Goal: Use online tool/utility: Utilize a website feature to perform a specific function

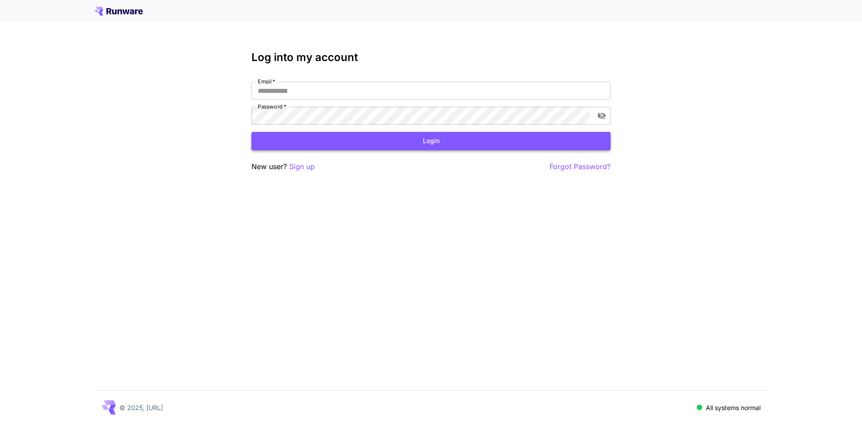
type input "**********"
click at [408, 138] on button "Login" at bounding box center [431, 141] width 359 height 18
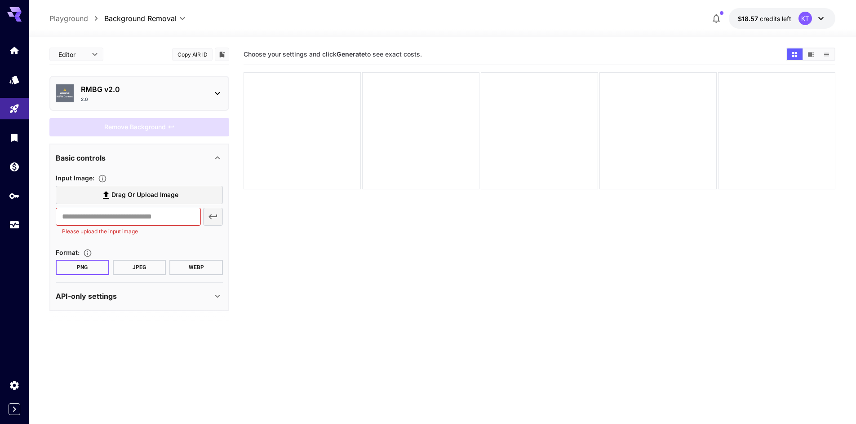
drag, startPoint x: 477, startPoint y: 39, endPoint x: 473, endPoint y: 49, distance: 10.7
click at [477, 39] on div "Editor **** ​ Copy AIR ID ⚠️ Warning: NSFW Content RMBG v2.0 2.0 Remove Backgro…" at bounding box center [442, 266] width 786 height 459
click at [470, 44] on div "Choose your settings and click Generate to see exact costs." at bounding box center [539, 54] width 592 height 21
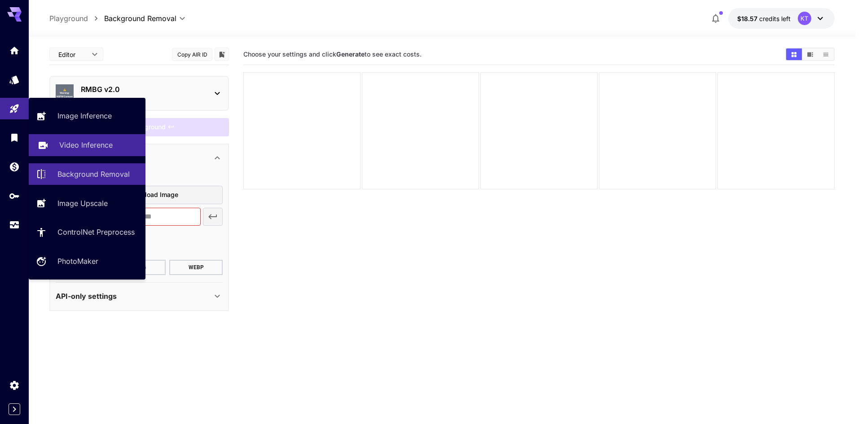
click at [82, 143] on p "Video Inference" at bounding box center [85, 145] width 53 height 11
type input "**********"
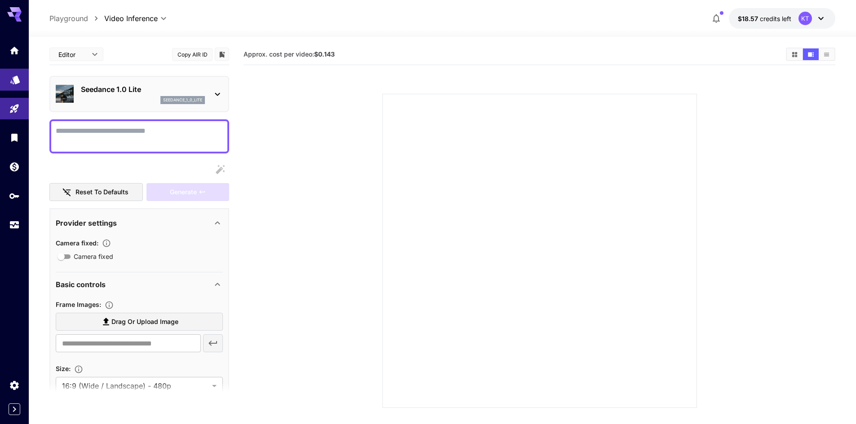
click at [18, 83] on link at bounding box center [14, 80] width 29 height 22
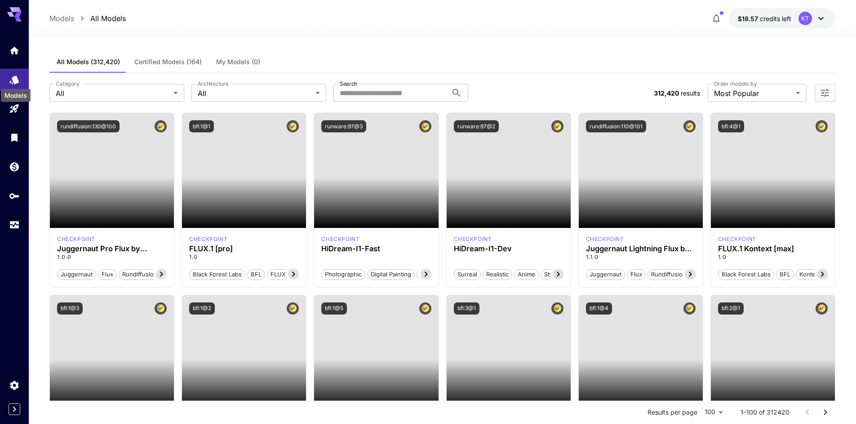
click at [18, 100] on div "Models" at bounding box center [16, 95] width 30 height 13
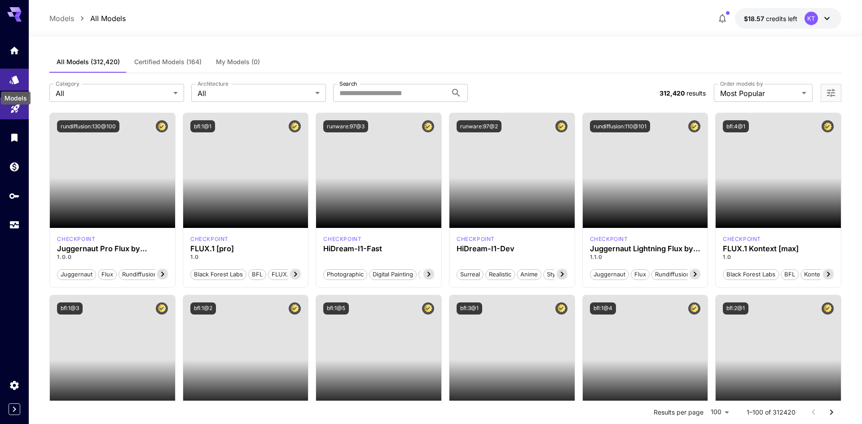
click at [17, 107] on icon "Playground" at bounding box center [15, 106] width 11 height 11
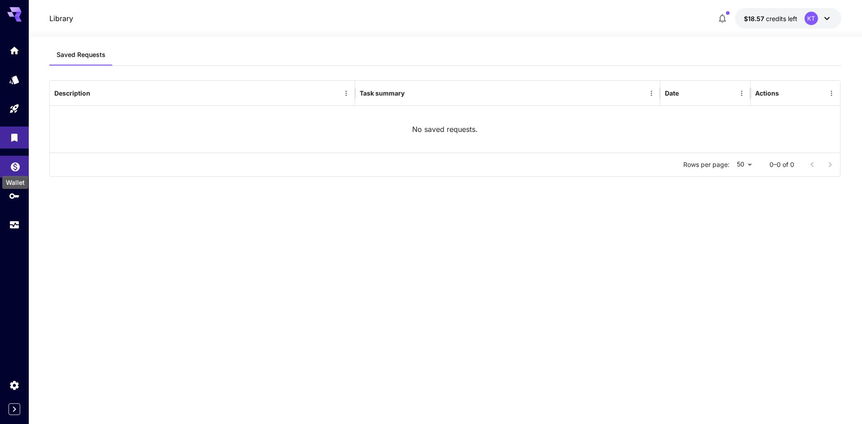
click at [18, 169] on icon "Wallet" at bounding box center [15, 164] width 11 height 11
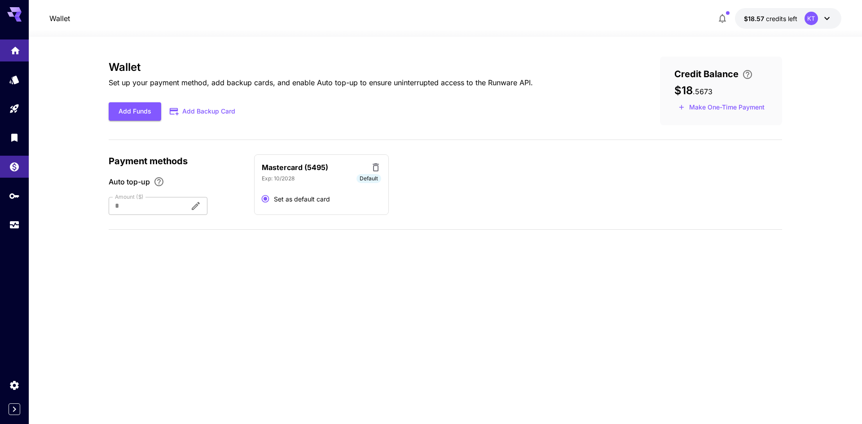
click at [16, 53] on icon "Home" at bounding box center [15, 48] width 11 height 11
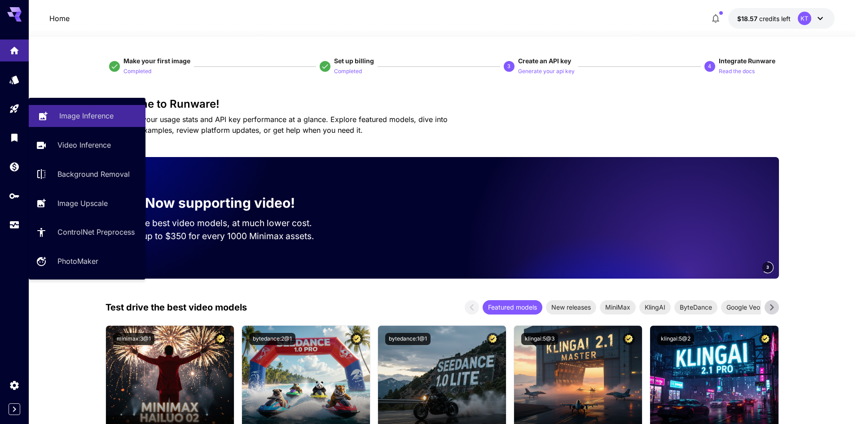
click at [64, 112] on p "Image Inference" at bounding box center [86, 116] width 54 height 11
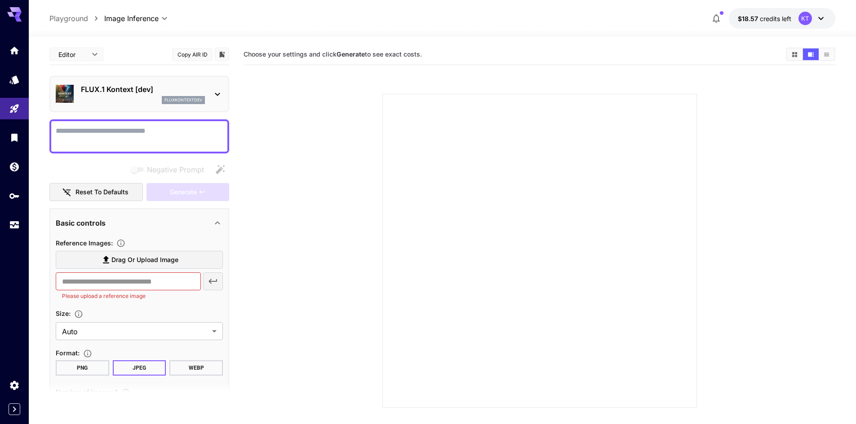
click at [316, 177] on section at bounding box center [539, 240] width 513 height 336
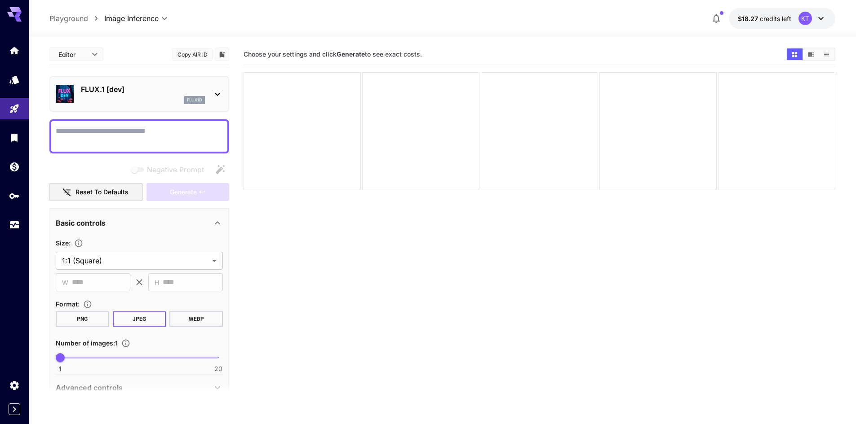
click at [500, 49] on div "Choose your settings and click Generate to see exact costs." at bounding box center [539, 54] width 592 height 13
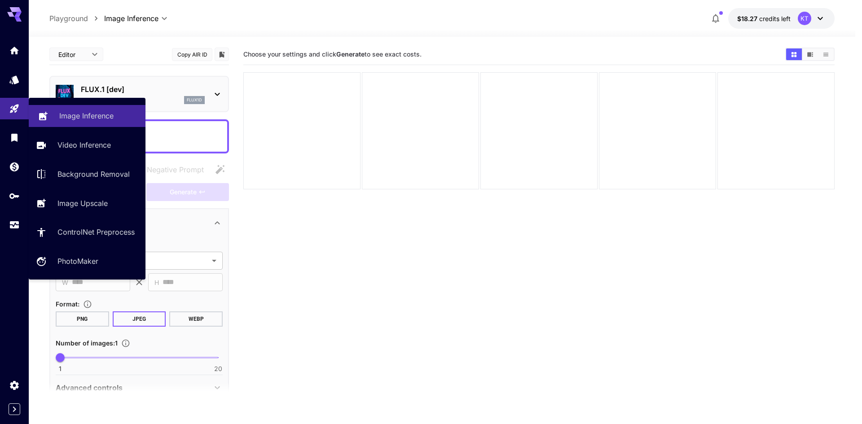
click at [97, 115] on p "Image Inference" at bounding box center [86, 116] width 54 height 11
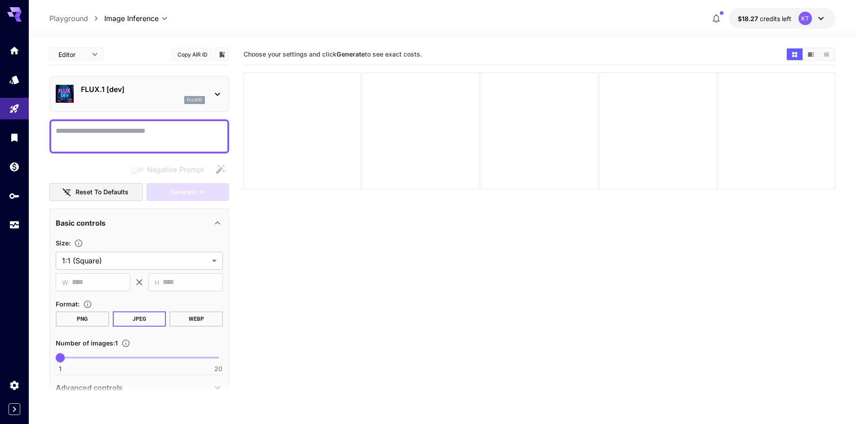
click at [499, 44] on div "Choose your settings and click Generate to see exact costs." at bounding box center [539, 54] width 592 height 21
click at [512, 37] on div "**********" at bounding box center [442, 266] width 786 height 459
click at [519, 61] on div "Choose your settings and click Generate to see exact costs." at bounding box center [539, 54] width 592 height 21
click at [821, 19] on icon at bounding box center [820, 18] width 5 height 3
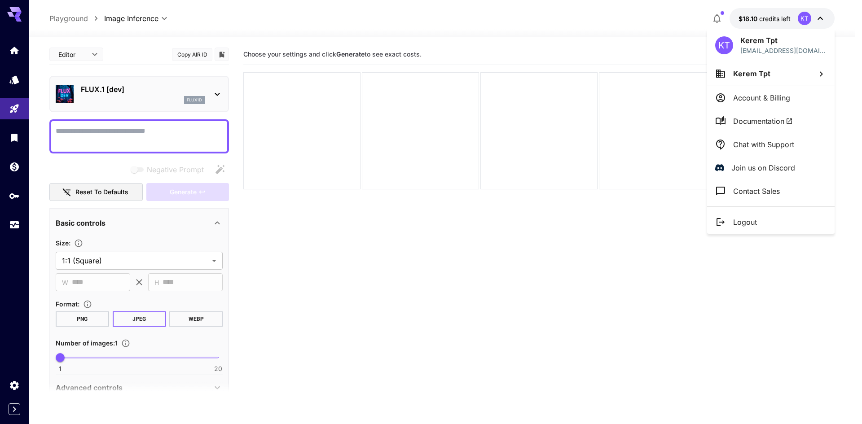
click at [14, 221] on div at bounding box center [431, 212] width 862 height 424
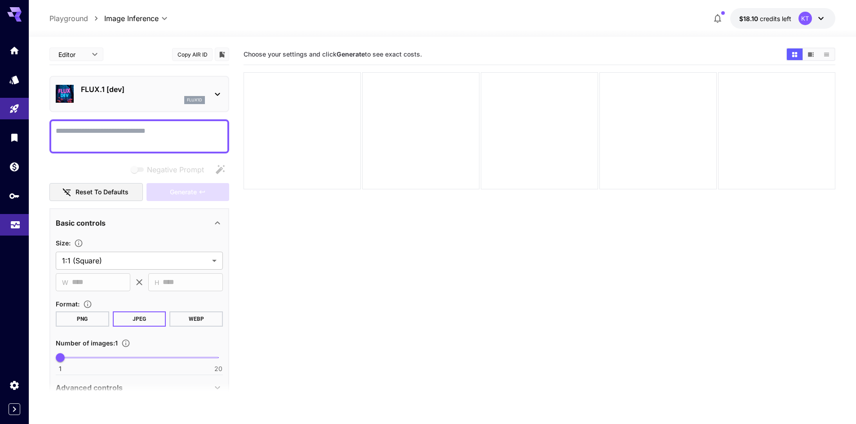
click at [14, 229] on div "KT Kerem Tpt [EMAIL_ADDRESS][DOMAIN_NAME] Kerem Tpt Account & Billing Documenta…" at bounding box center [72, 212] width 144 height 424
click at [14, 228] on icon "Usage" at bounding box center [15, 222] width 11 height 11
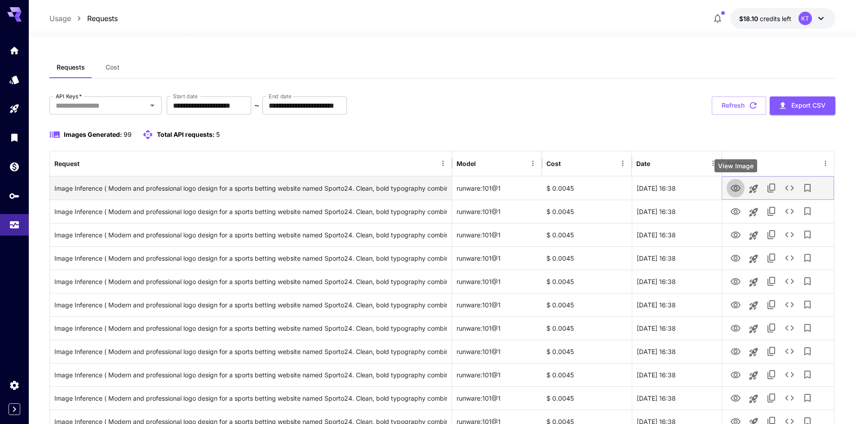
click at [735, 190] on icon "View Image" at bounding box center [735, 188] width 10 height 7
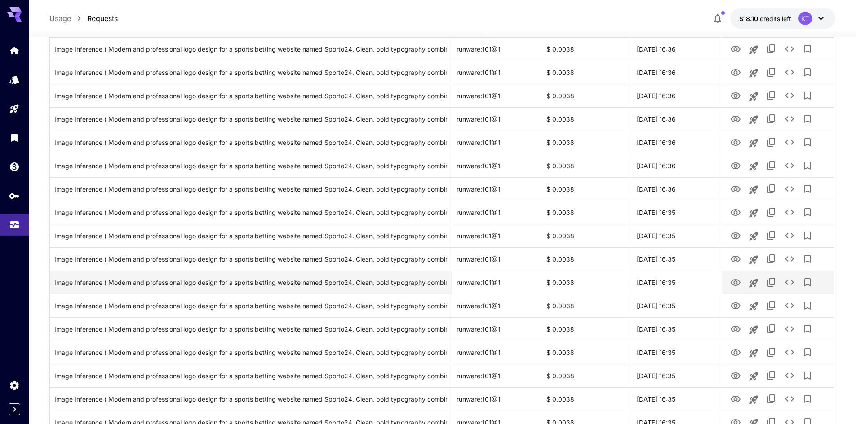
scroll to position [971, 0]
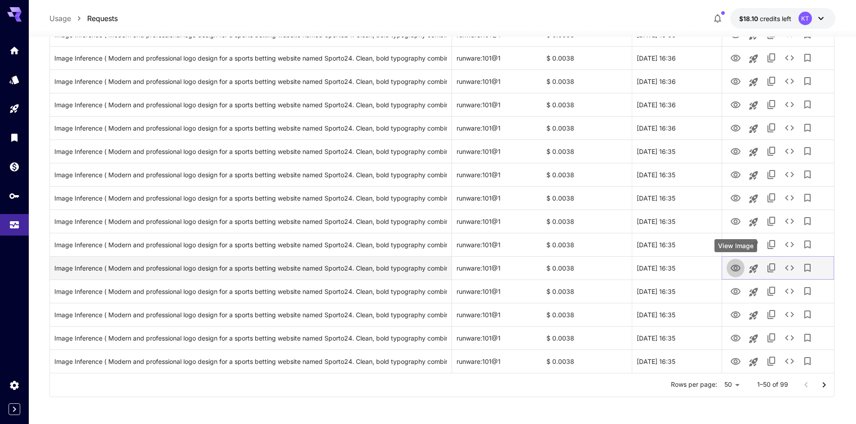
click at [736, 269] on icon "View Image" at bounding box center [735, 268] width 11 height 11
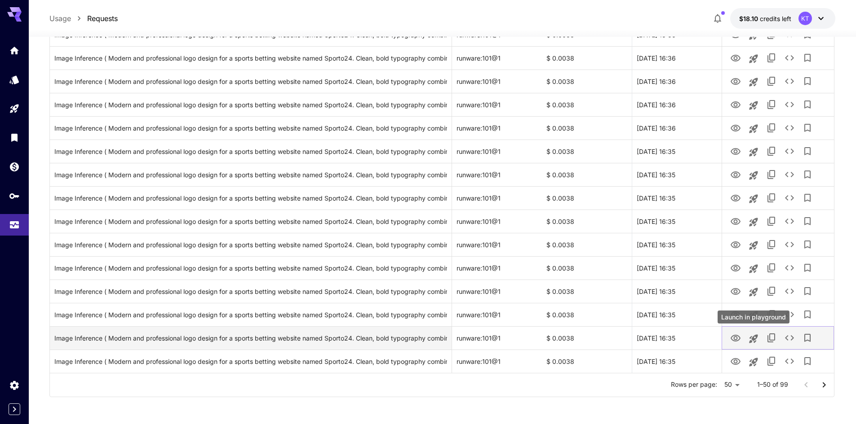
click at [753, 342] on icon "Launch in playground" at bounding box center [753, 339] width 11 height 11
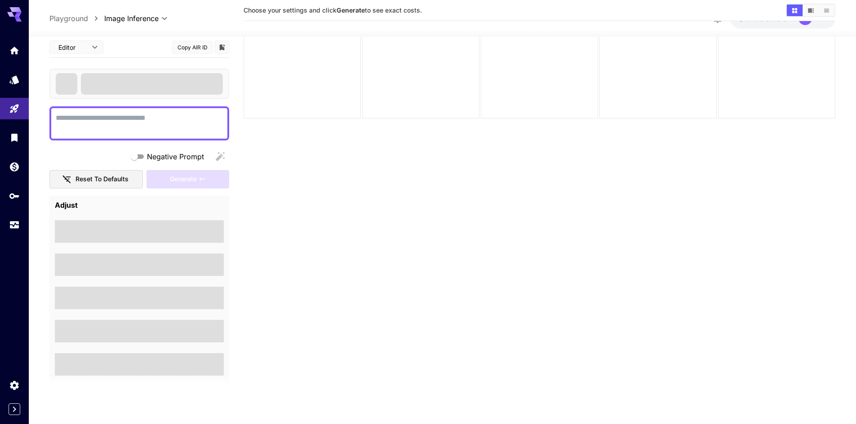
scroll to position [71, 0]
type textarea "**********"
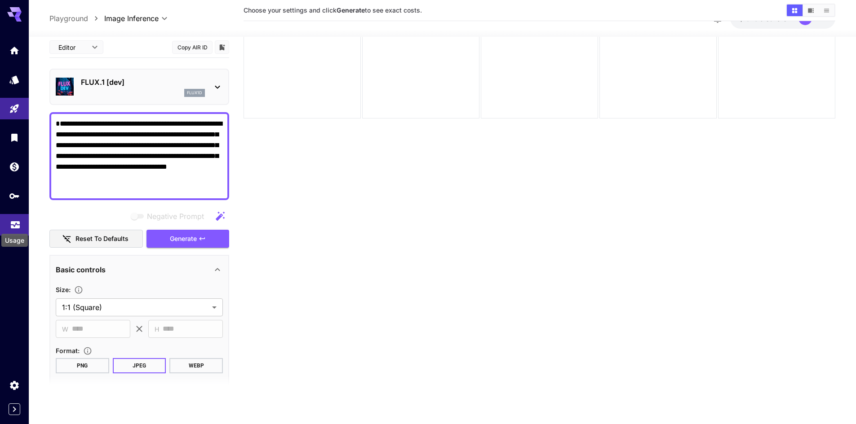
click at [14, 221] on icon "Usage" at bounding box center [15, 221] width 9 height 4
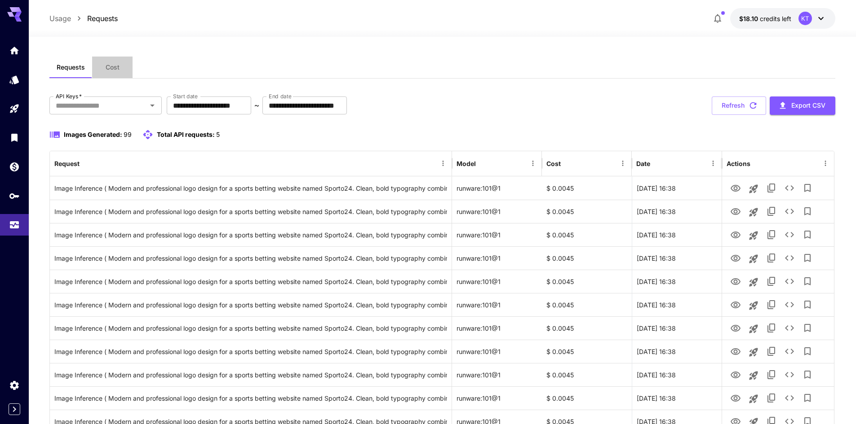
click at [112, 69] on span "Cost" at bounding box center [113, 67] width 14 height 8
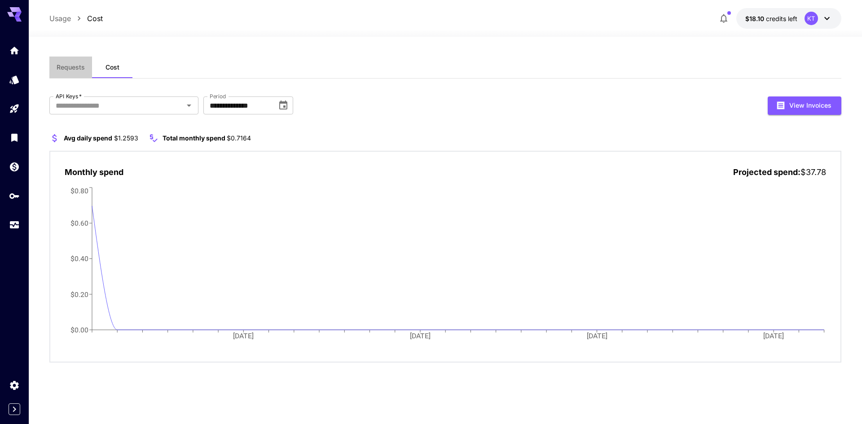
click at [70, 70] on span "Requests" at bounding box center [71, 67] width 28 height 8
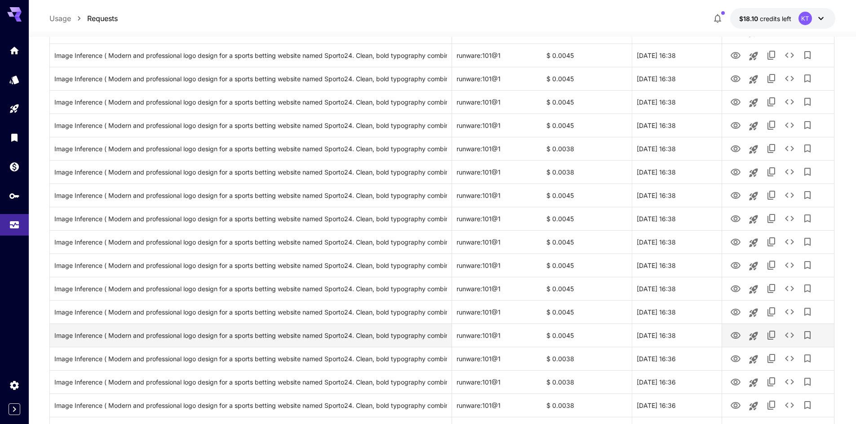
scroll to position [971, 0]
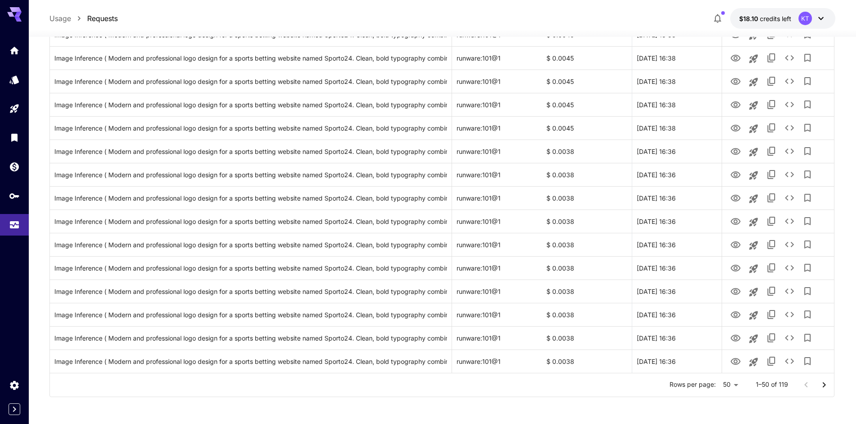
click at [823, 386] on icon "Go to next page" at bounding box center [823, 385] width 11 height 11
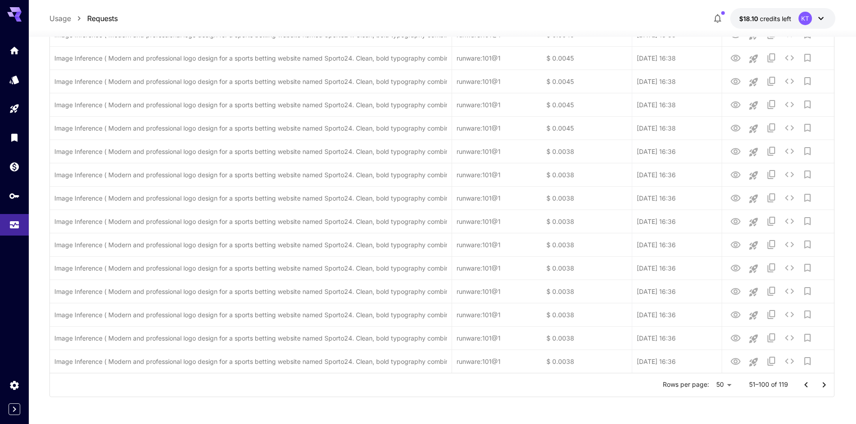
click at [822, 386] on icon "Go to next page" at bounding box center [823, 385] width 11 height 11
click at [822, 386] on div at bounding box center [815, 385] width 36 height 18
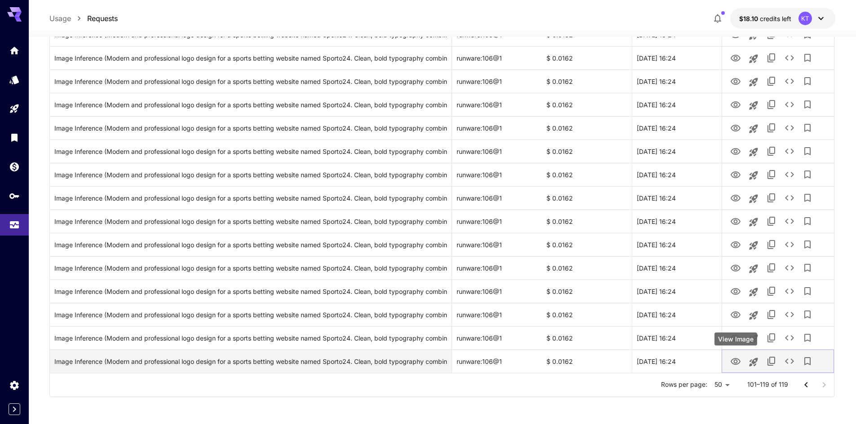
click at [733, 362] on icon "View Image" at bounding box center [735, 362] width 11 height 11
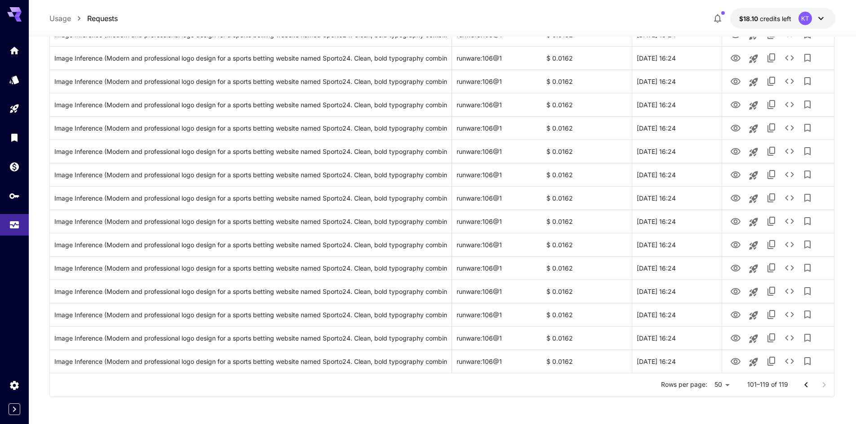
click at [819, 383] on div at bounding box center [815, 385] width 36 height 18
click at [815, 389] on div at bounding box center [815, 385] width 36 height 18
drag, startPoint x: 827, startPoint y: 384, endPoint x: 812, endPoint y: 375, distance: 17.0
click at [827, 384] on div at bounding box center [815, 385] width 36 height 18
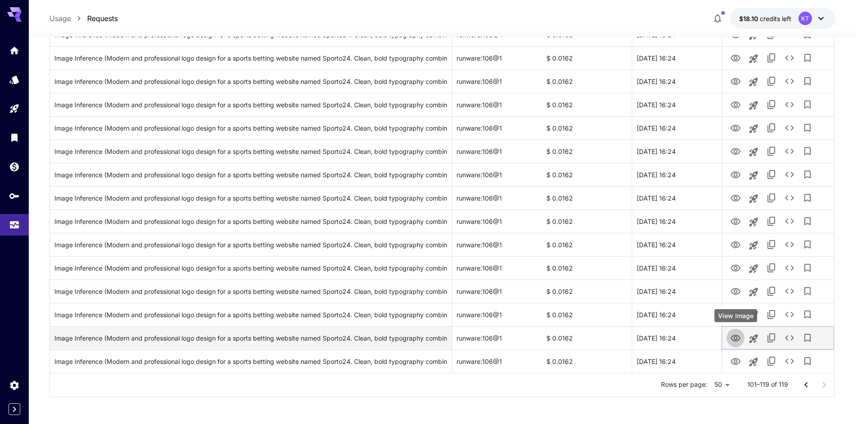
click at [731, 340] on icon "View Image" at bounding box center [735, 338] width 10 height 7
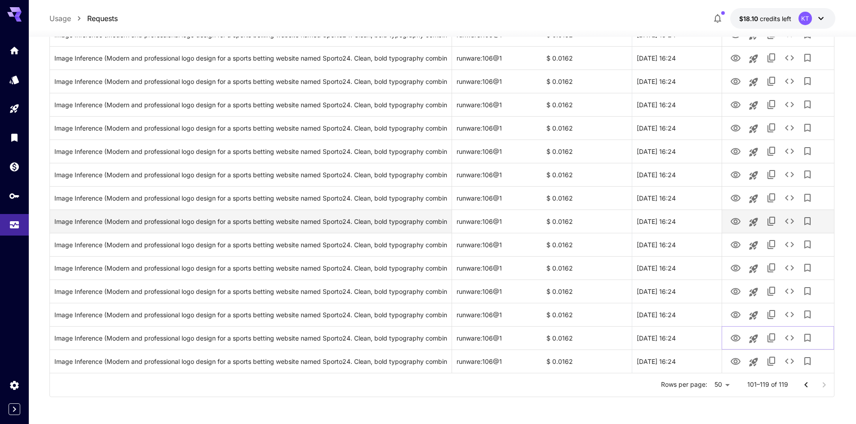
scroll to position [22, 0]
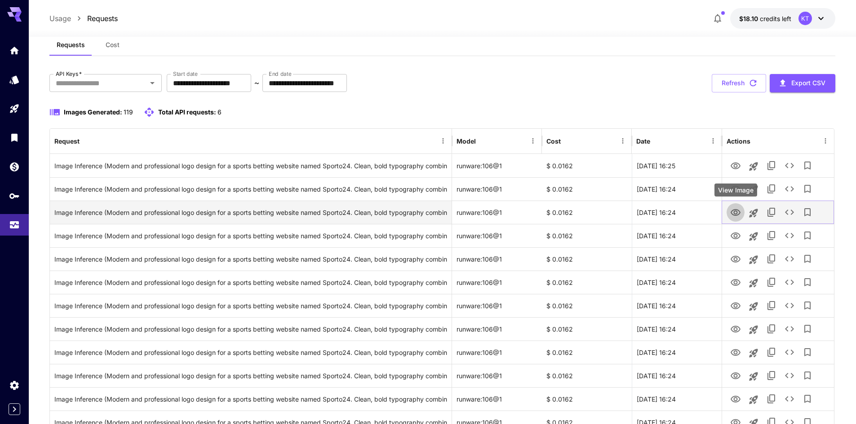
click at [738, 215] on icon "View Image" at bounding box center [735, 212] width 10 height 7
